Goal: Book appointment/travel/reservation

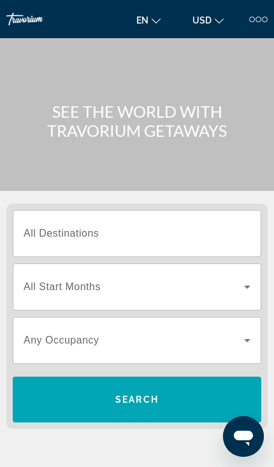
click at [189, 227] on input "Destination All Destinations" at bounding box center [137, 234] width 227 height 15
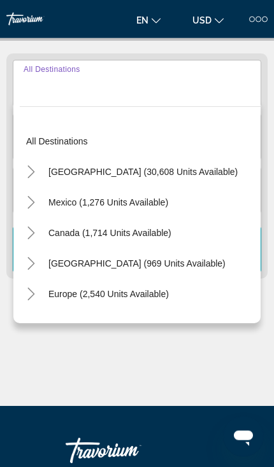
scroll to position [159, 0]
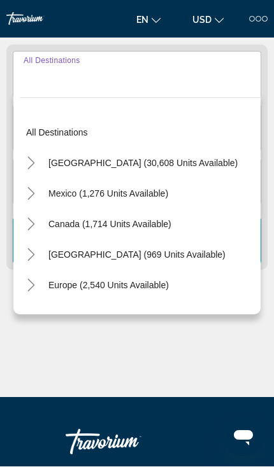
click at [174, 169] on span "Search widget" at bounding box center [143, 163] width 202 height 31
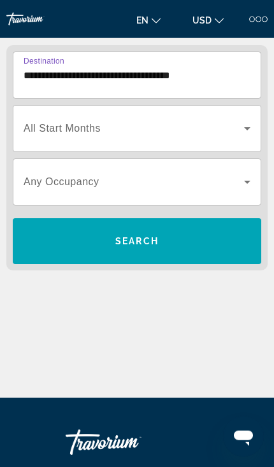
click at [160, 125] on span "Search widget" at bounding box center [134, 128] width 220 height 15
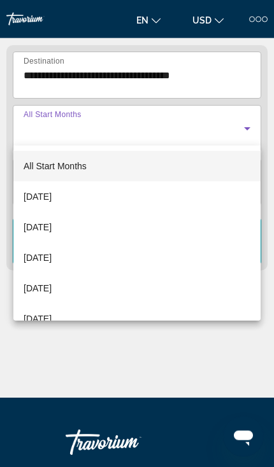
click at [154, 76] on div at bounding box center [137, 233] width 274 height 467
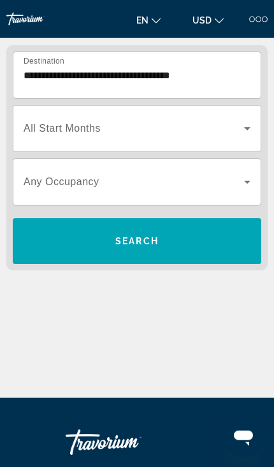
click at [127, 71] on input "**********" at bounding box center [137, 75] width 227 height 15
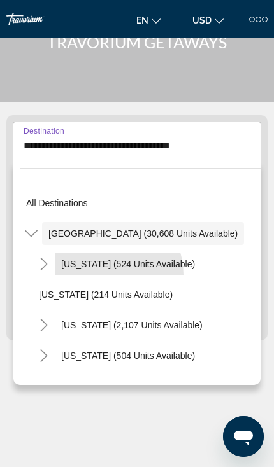
click at [101, 275] on span "Search widget" at bounding box center [128, 264] width 146 height 31
type input "**********"
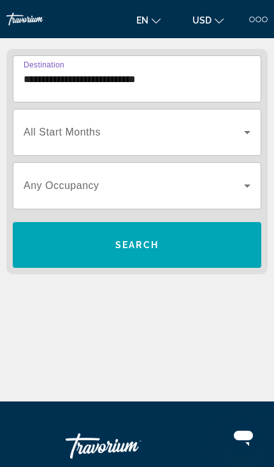
scroll to position [159, 0]
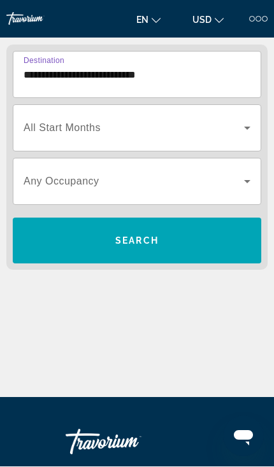
click at [187, 246] on span "Search widget" at bounding box center [137, 241] width 248 height 31
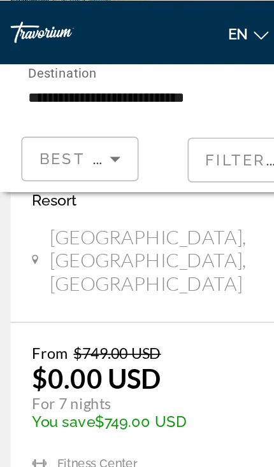
scroll to position [527, 0]
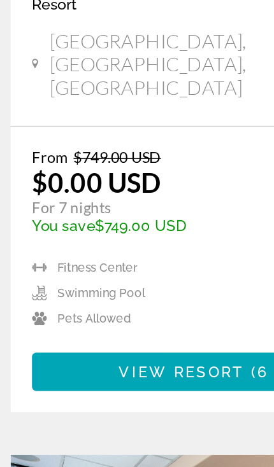
click at [109, 348] on span "View Resort" at bounding box center [108, 353] width 75 height 10
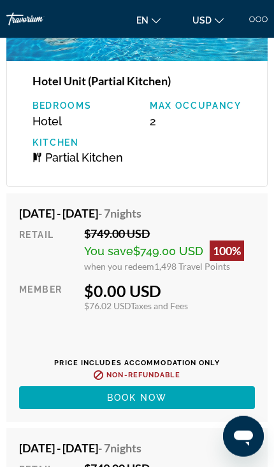
scroll to position [3226, 0]
